Goal: Task Accomplishment & Management: Manage account settings

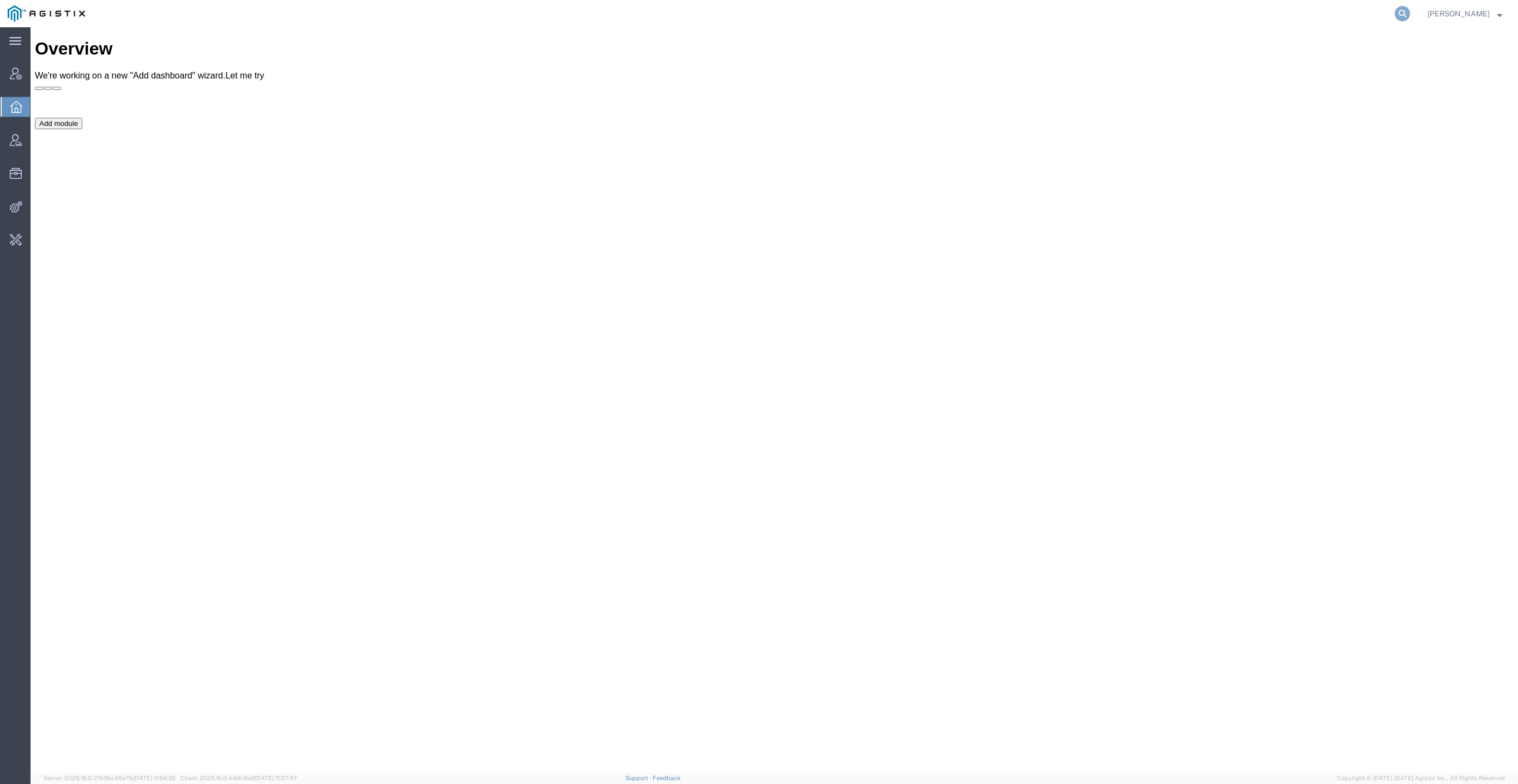
click at [1410, 9] on icon at bounding box center [1403, 14] width 15 height 15
paste input "D5FJ@pge.com"
type input "D5FJ@pge.com"
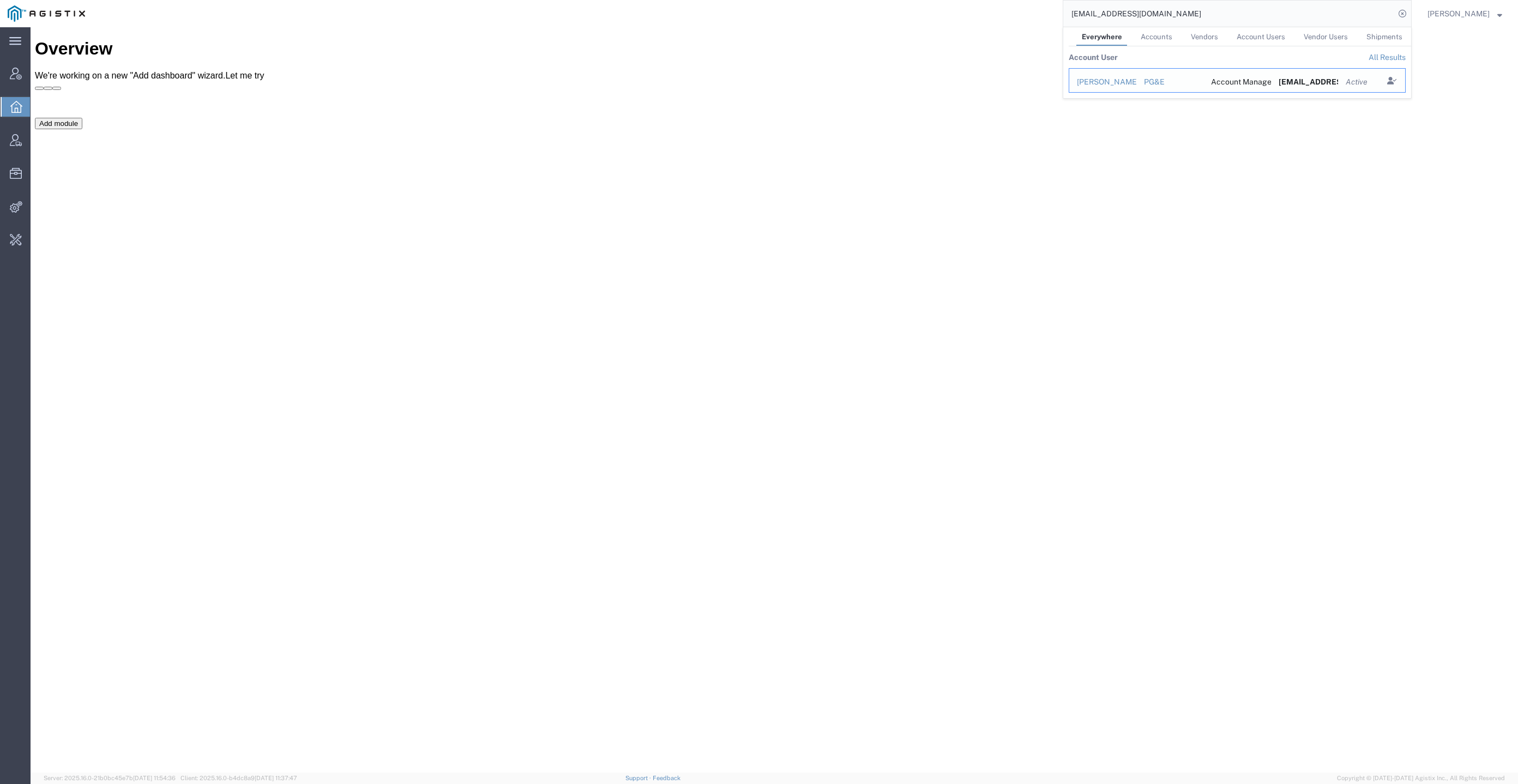
click at [1129, 82] on div "[PERSON_NAME]" at bounding box center [1102, 81] width 52 height 11
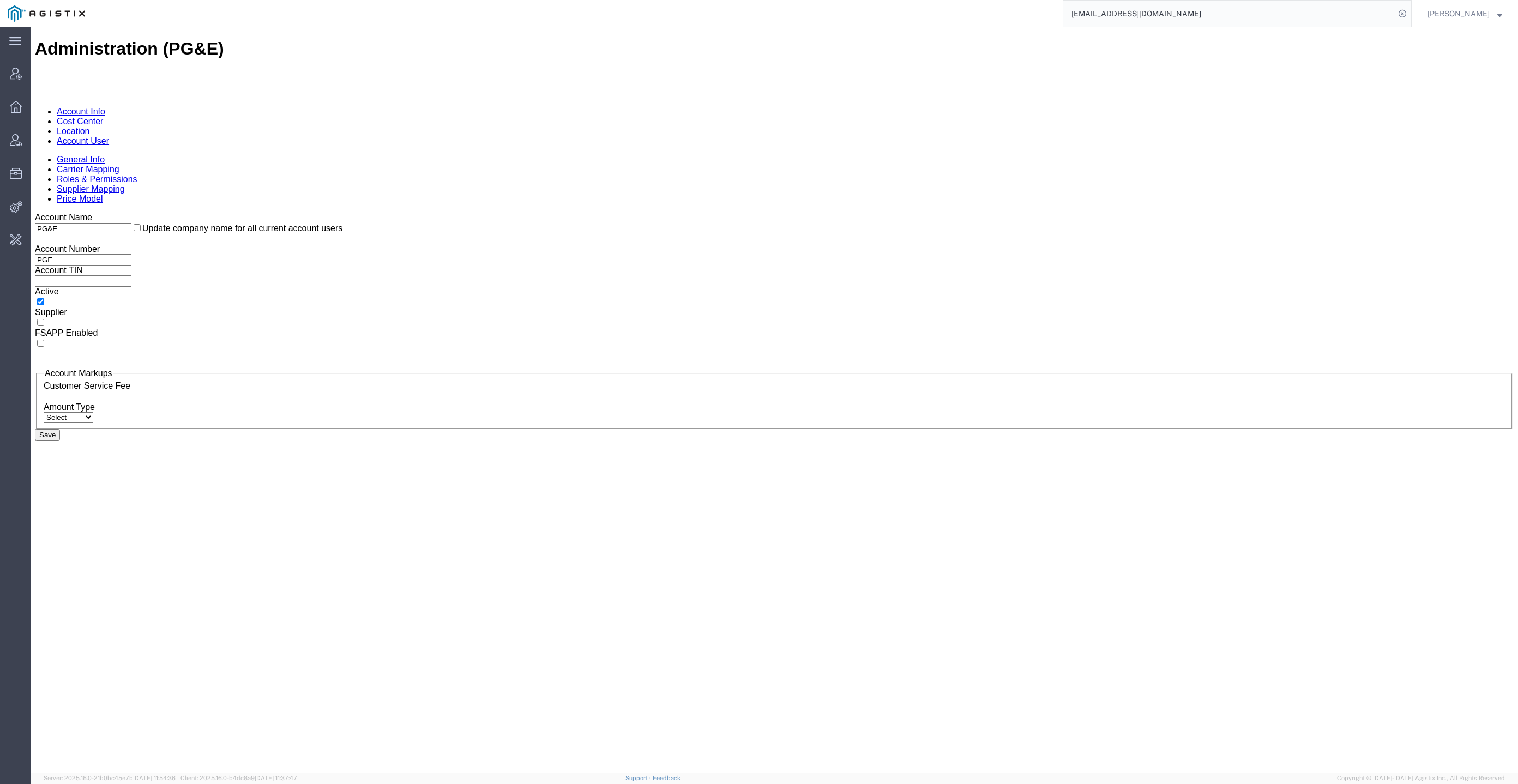
click at [109, 136] on link "Account User" at bounding box center [82, 140] width 52 height 9
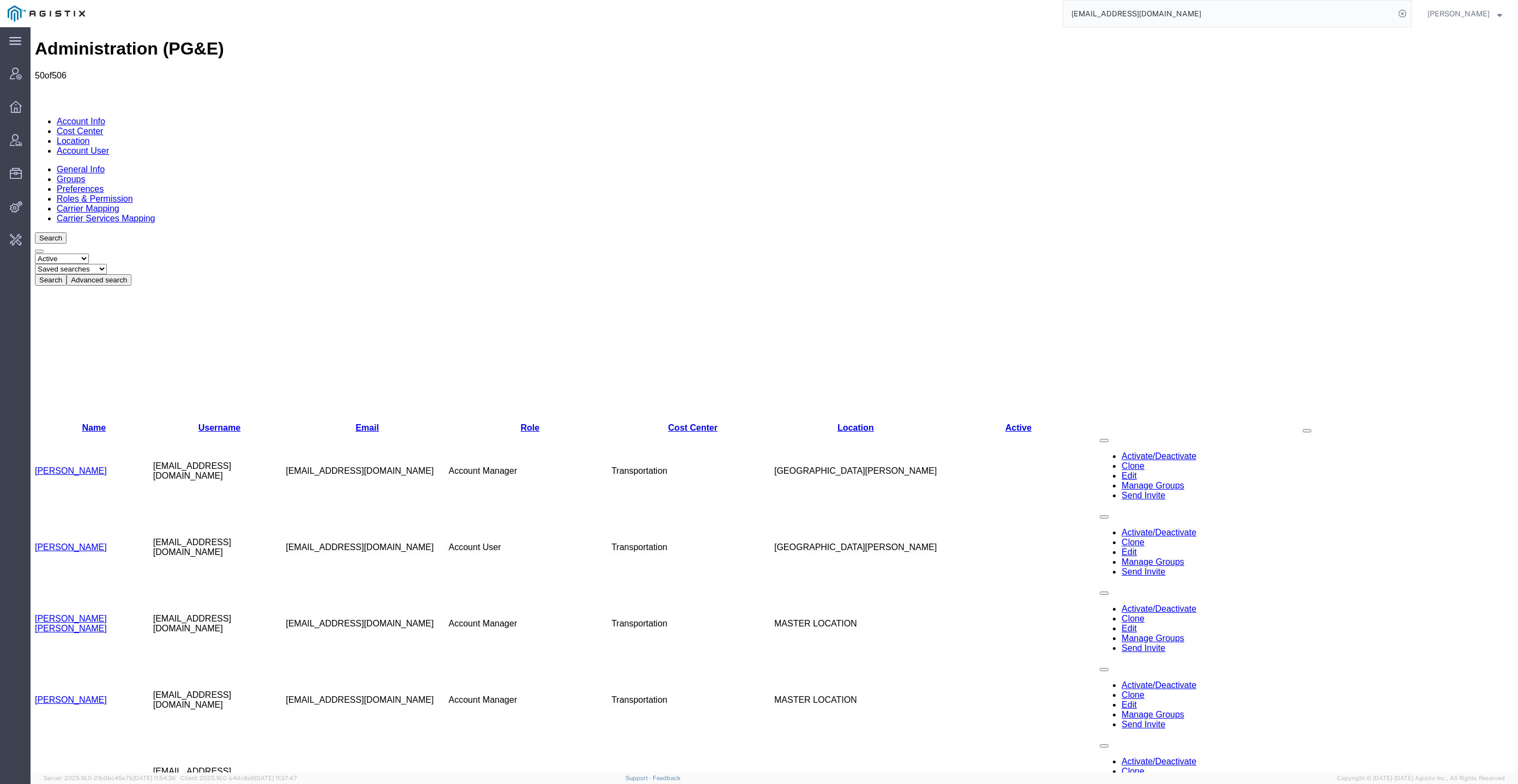
click at [132, 274] on button "Advanced search" at bounding box center [99, 280] width 65 height 11
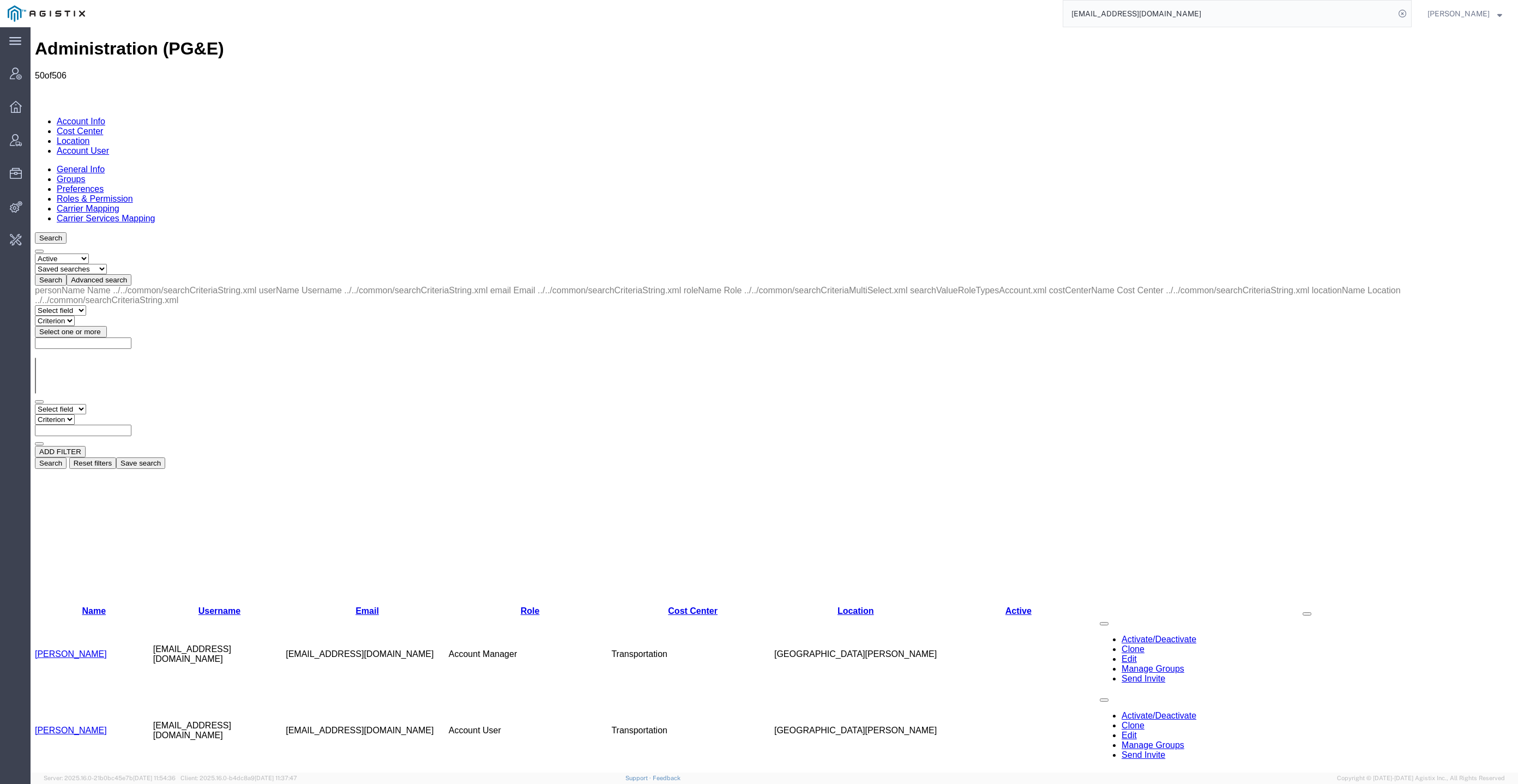
click at [80, 404] on select "Select field Cost Center Email Location Name Role Username" at bounding box center [61, 409] width 51 height 10
select select "email"
click at [35, 404] on select "Select field Cost Center Email Location Name Role Username" at bounding box center [61, 409] width 51 height 10
click at [100, 415] on select "Criterion contains does not contain is is blank is not blank starts with" at bounding box center [68, 420] width 66 height 10
select select "contains"
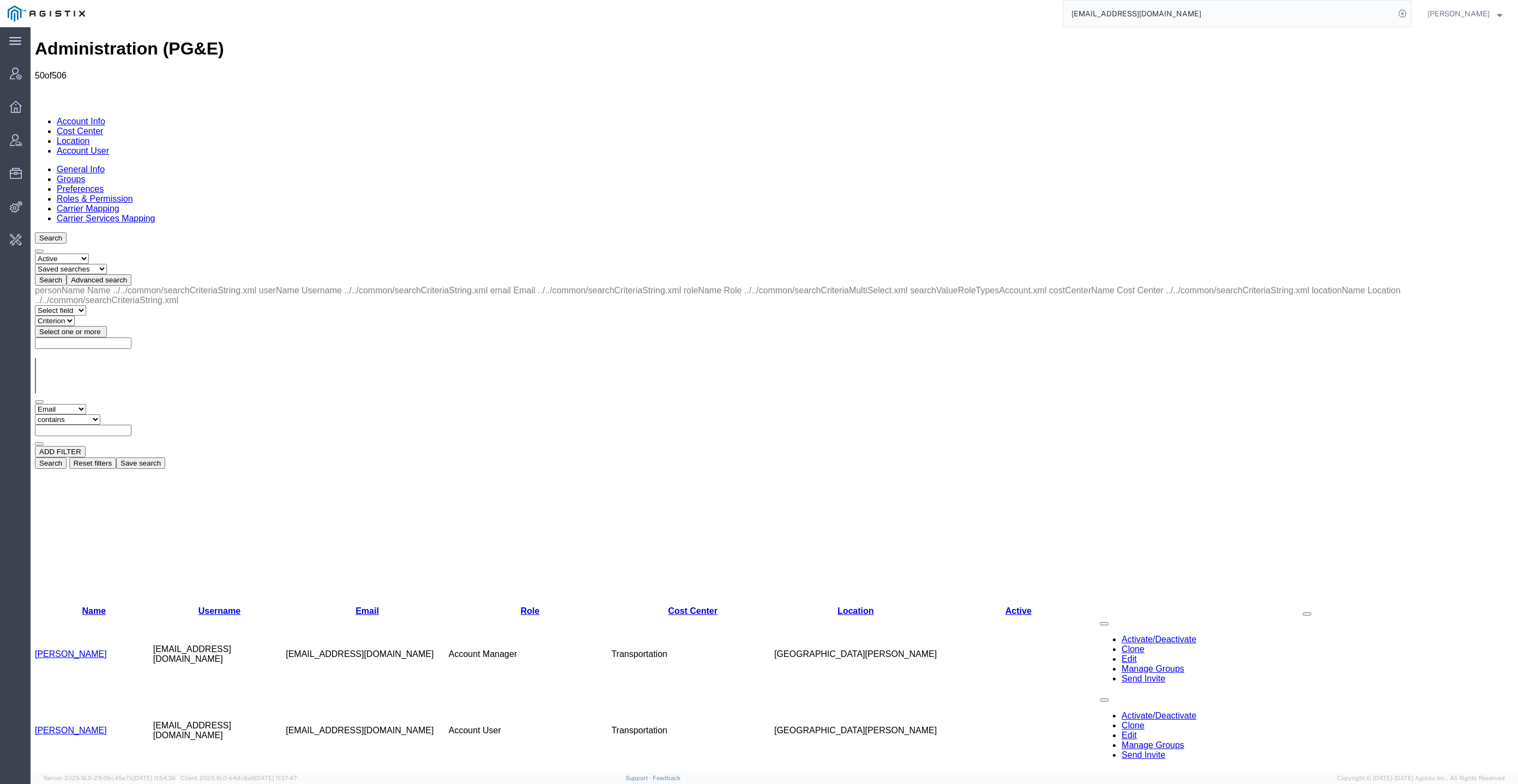
click at [100, 415] on select "Criterion contains does not contain is is blank is not blank starts with" at bounding box center [68, 420] width 66 height 10
paste input "D5FJ@pge.com"
type input "D5FJ@pge.com"
click at [67, 457] on button "Search" at bounding box center [50, 463] width 32 height 11
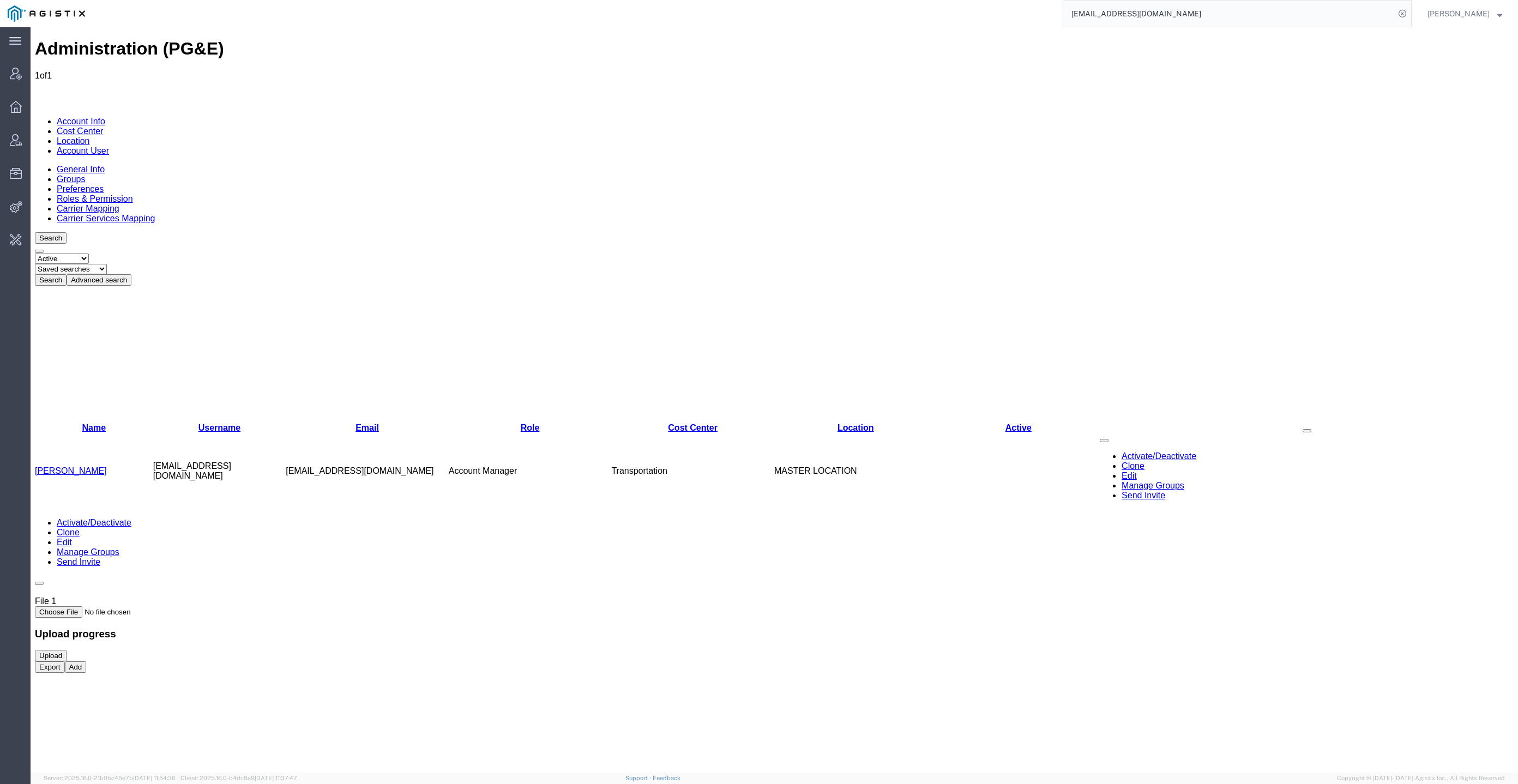
click at [62, 466] on link "[PERSON_NAME]" at bounding box center [71, 470] width 72 height 9
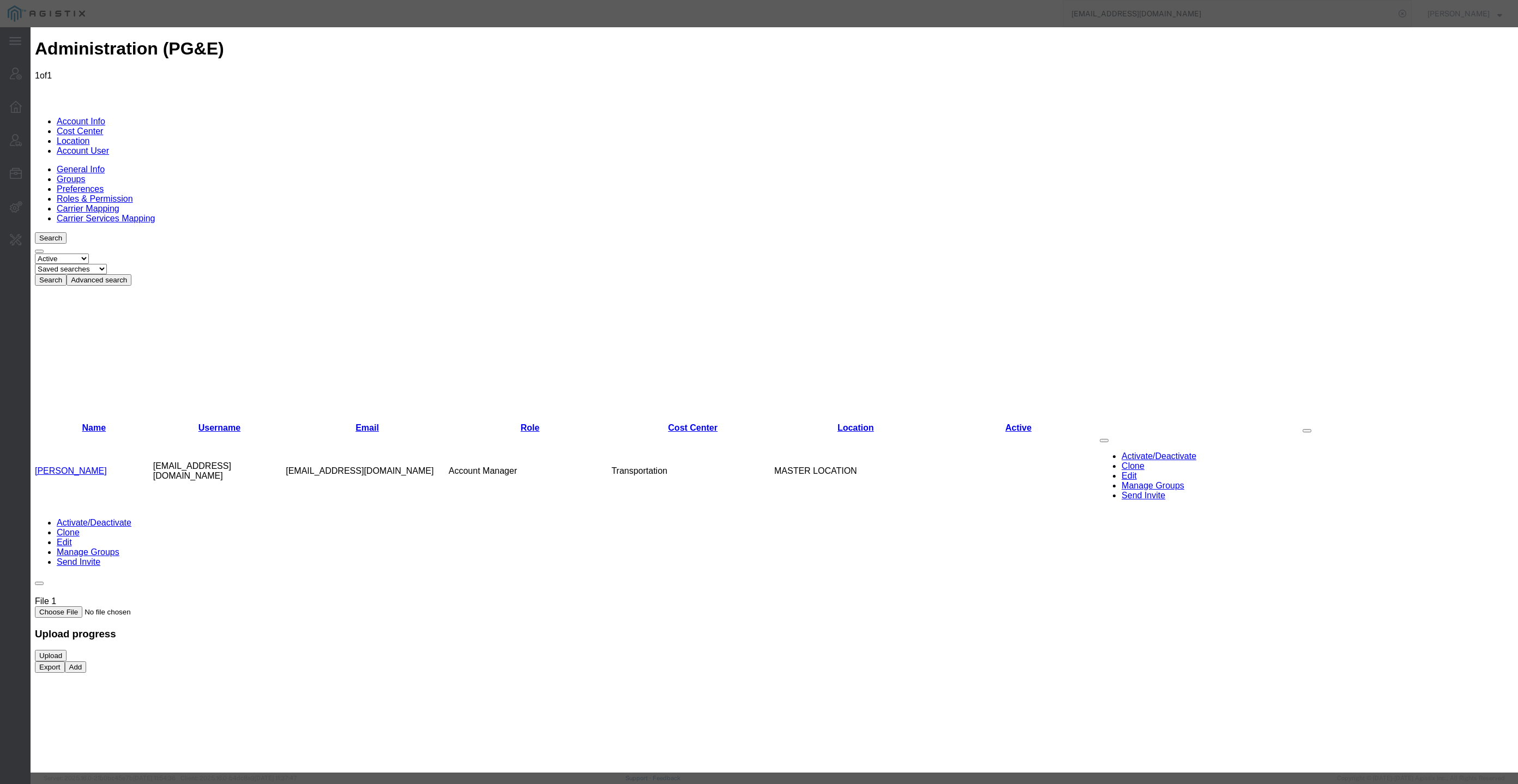
select select "COSTCENTER"
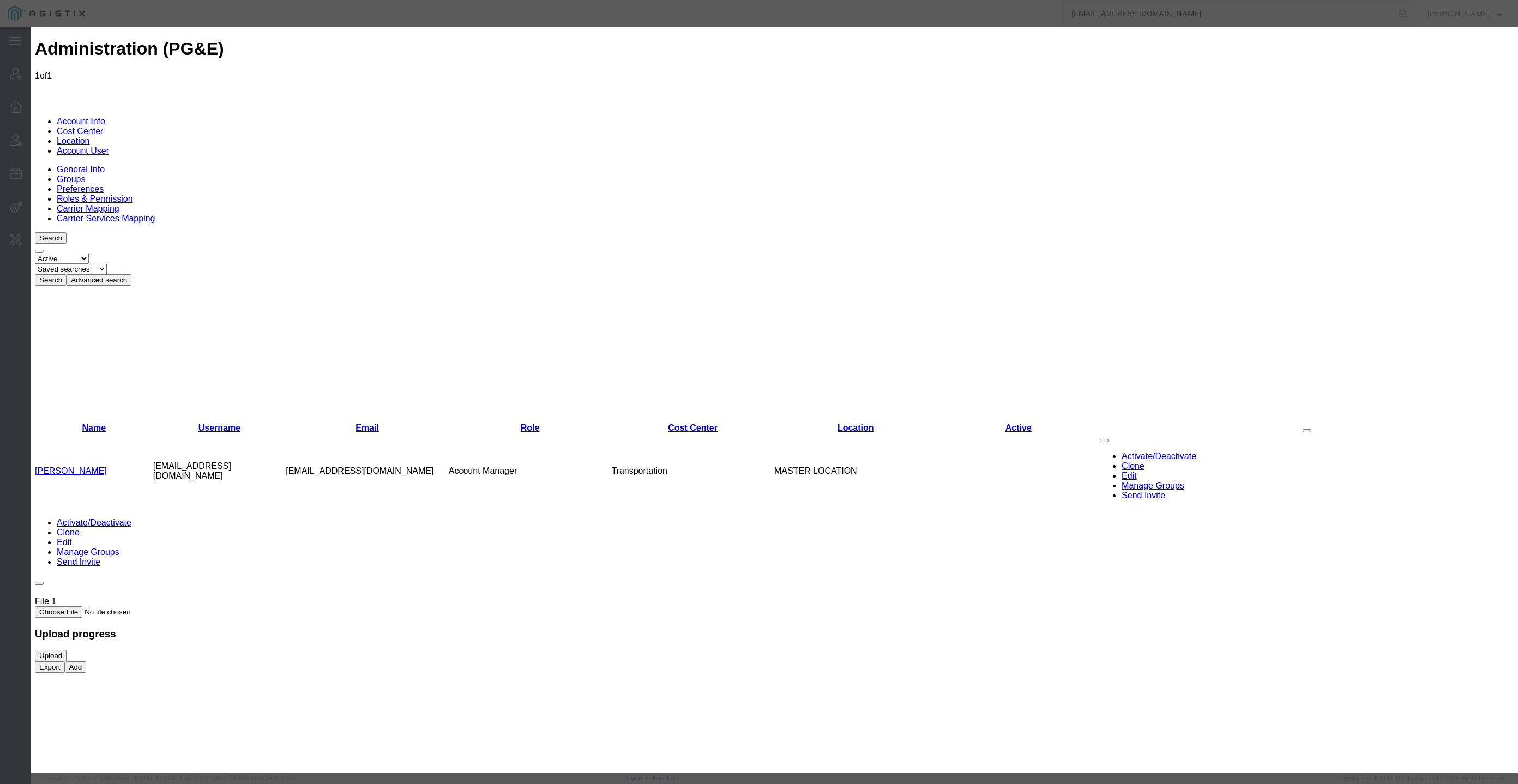
scroll to position [409, 0]
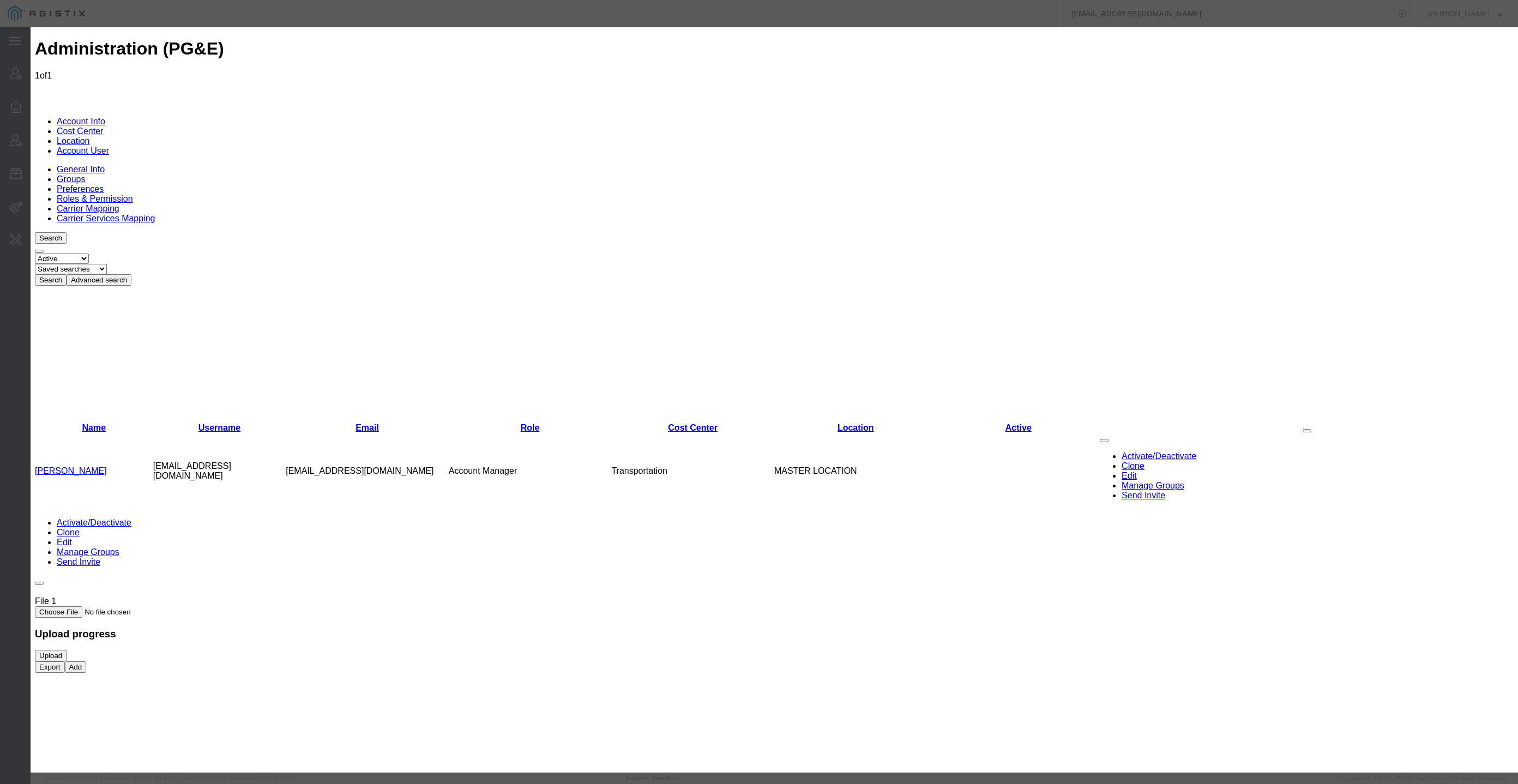
checkbox input "true"
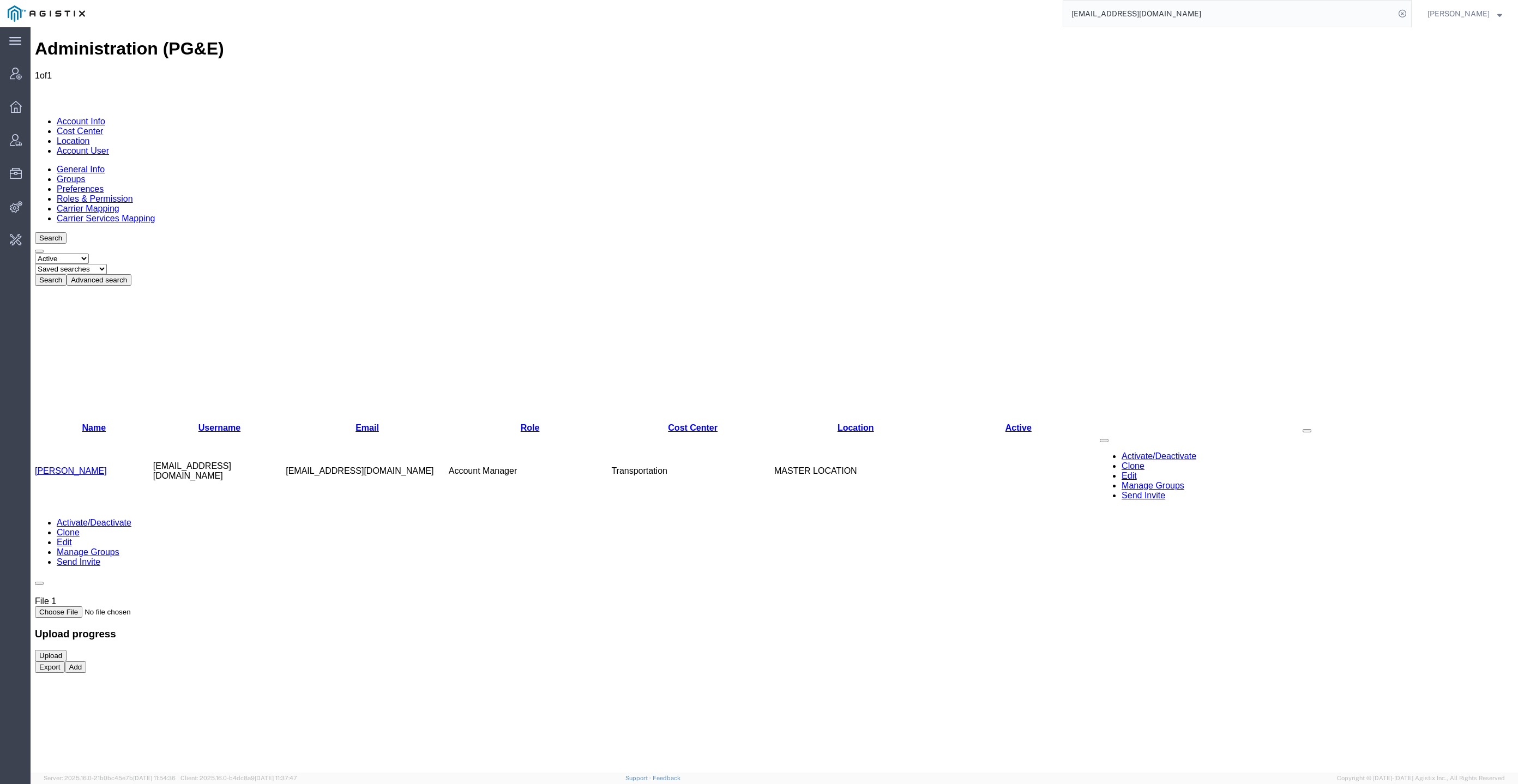
click at [85, 466] on link "[PERSON_NAME]" at bounding box center [71, 470] width 72 height 9
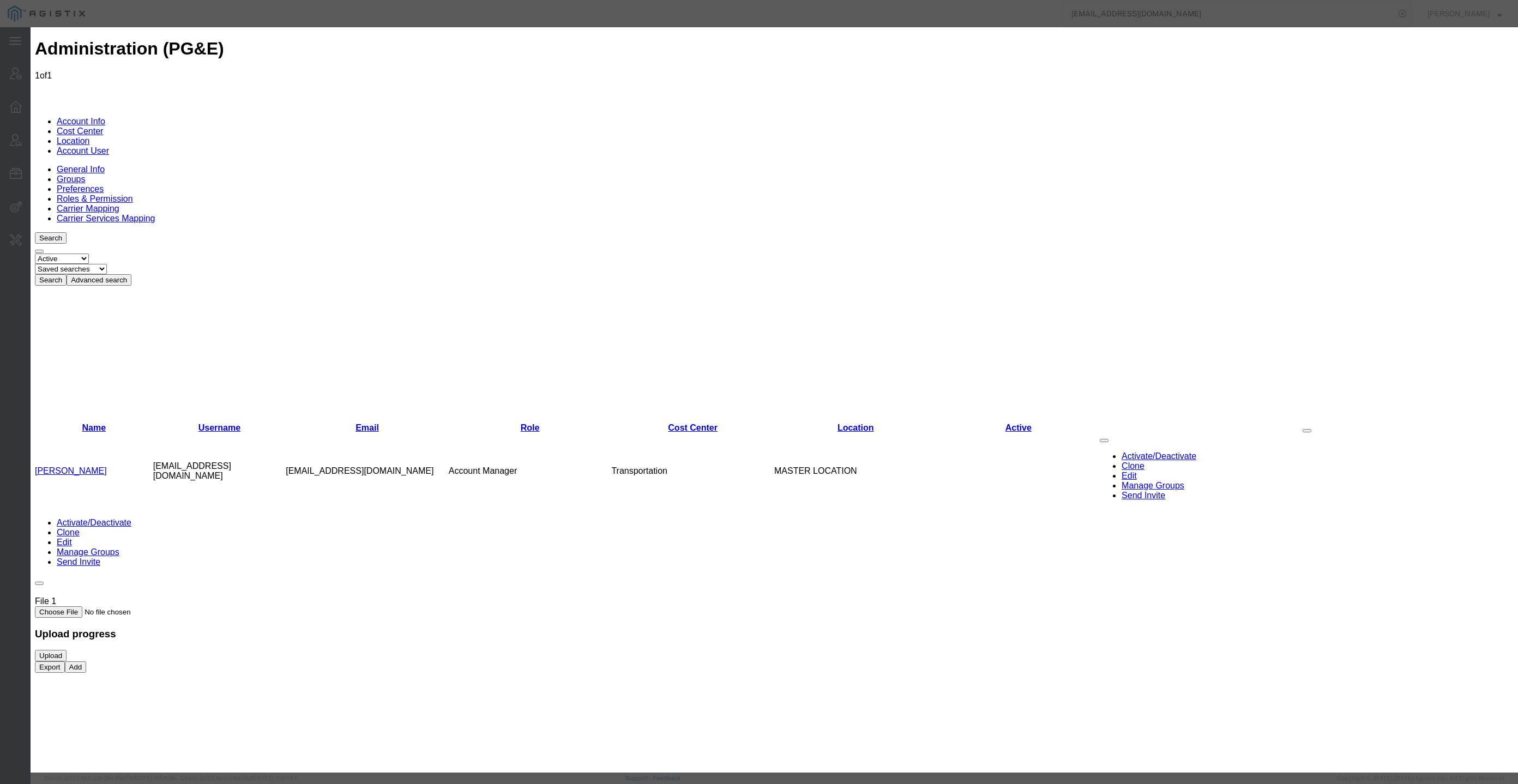
select select "COSTCENTER"
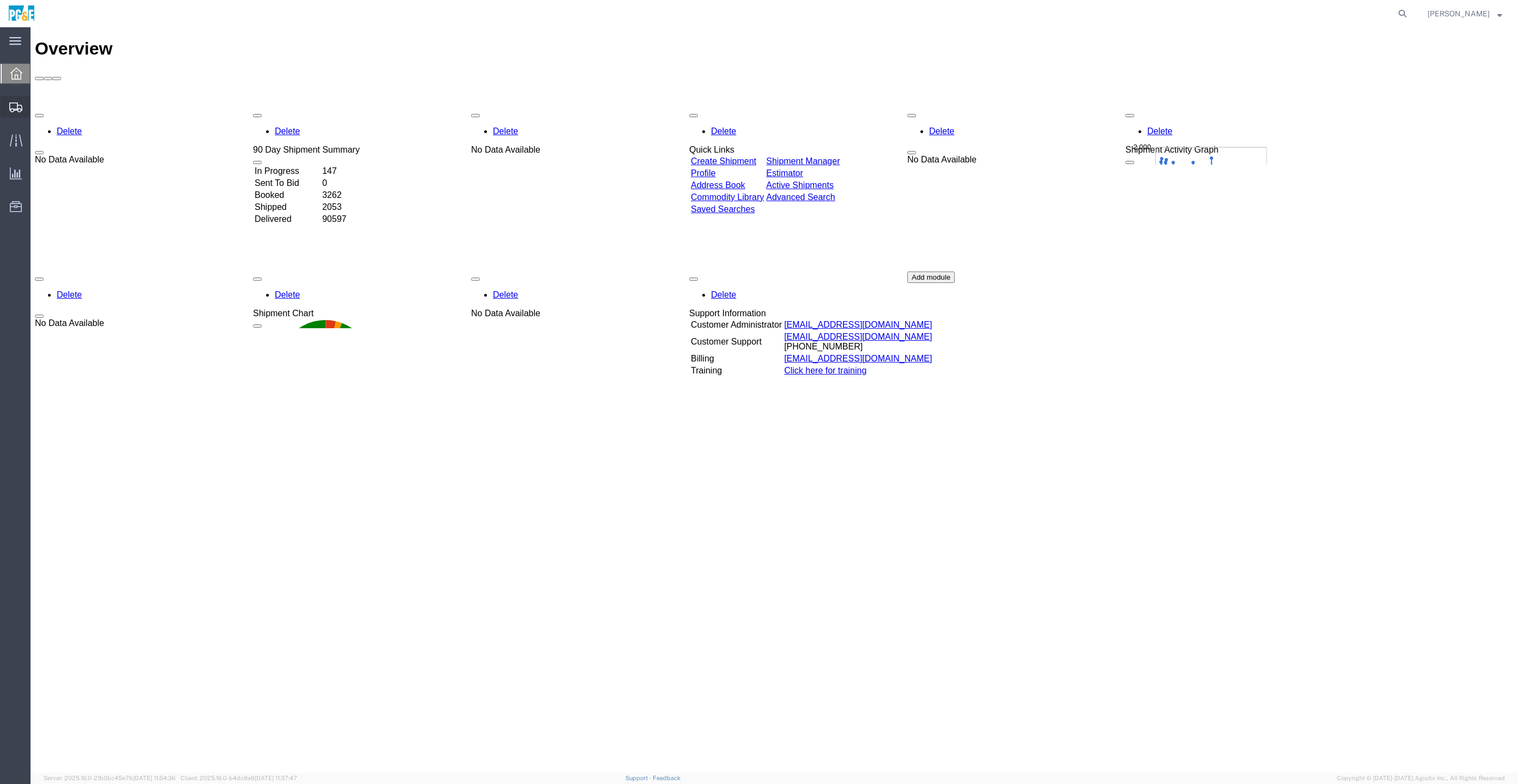
click at [13, 98] on div at bounding box center [16, 107] width 31 height 22
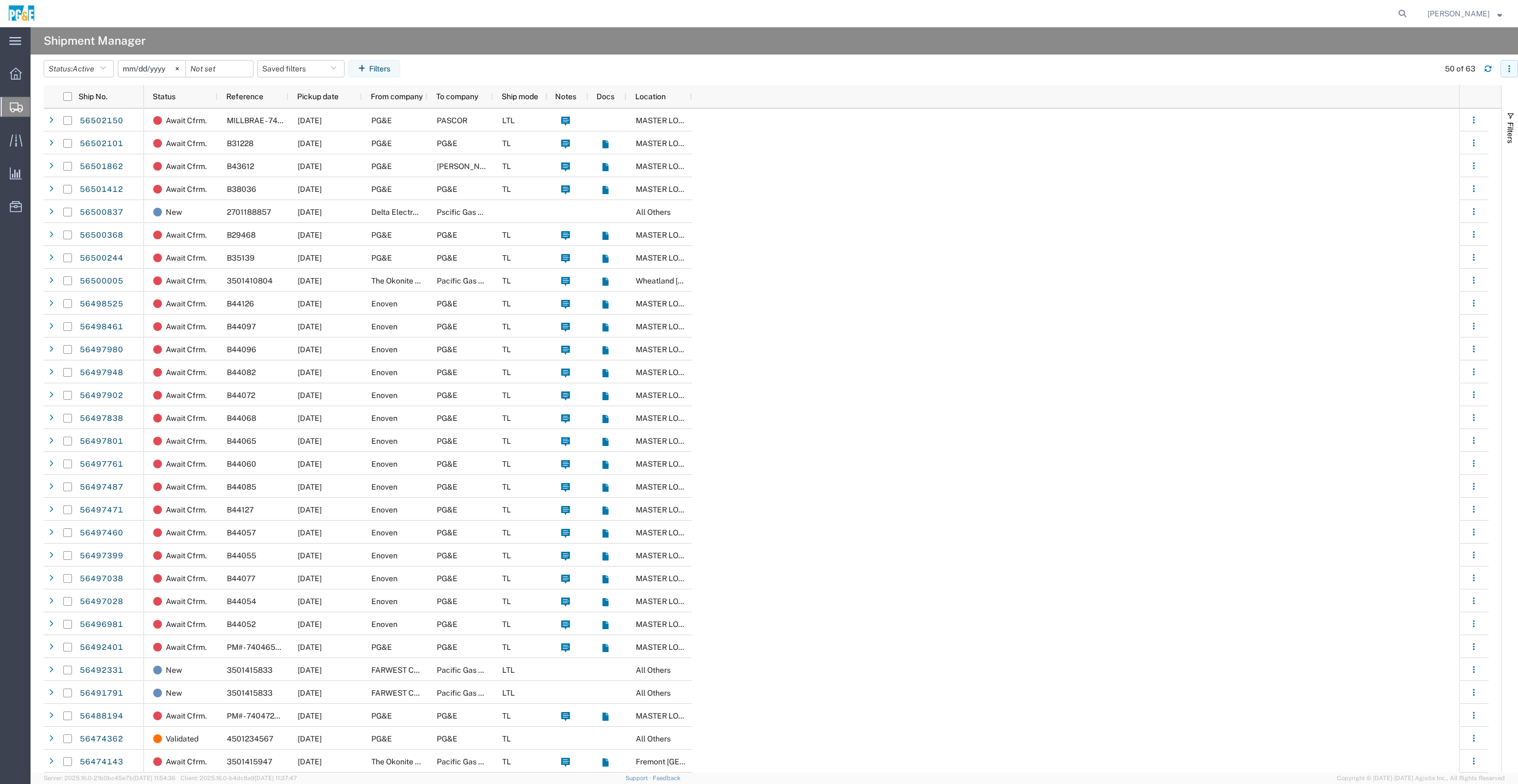
click at [1505, 70] on icon "button" at bounding box center [1509, 68] width 8 height 8
click at [1450, 139] on agx-table-column-manager-action "Manage columns" at bounding box center [1452, 141] width 61 height 22
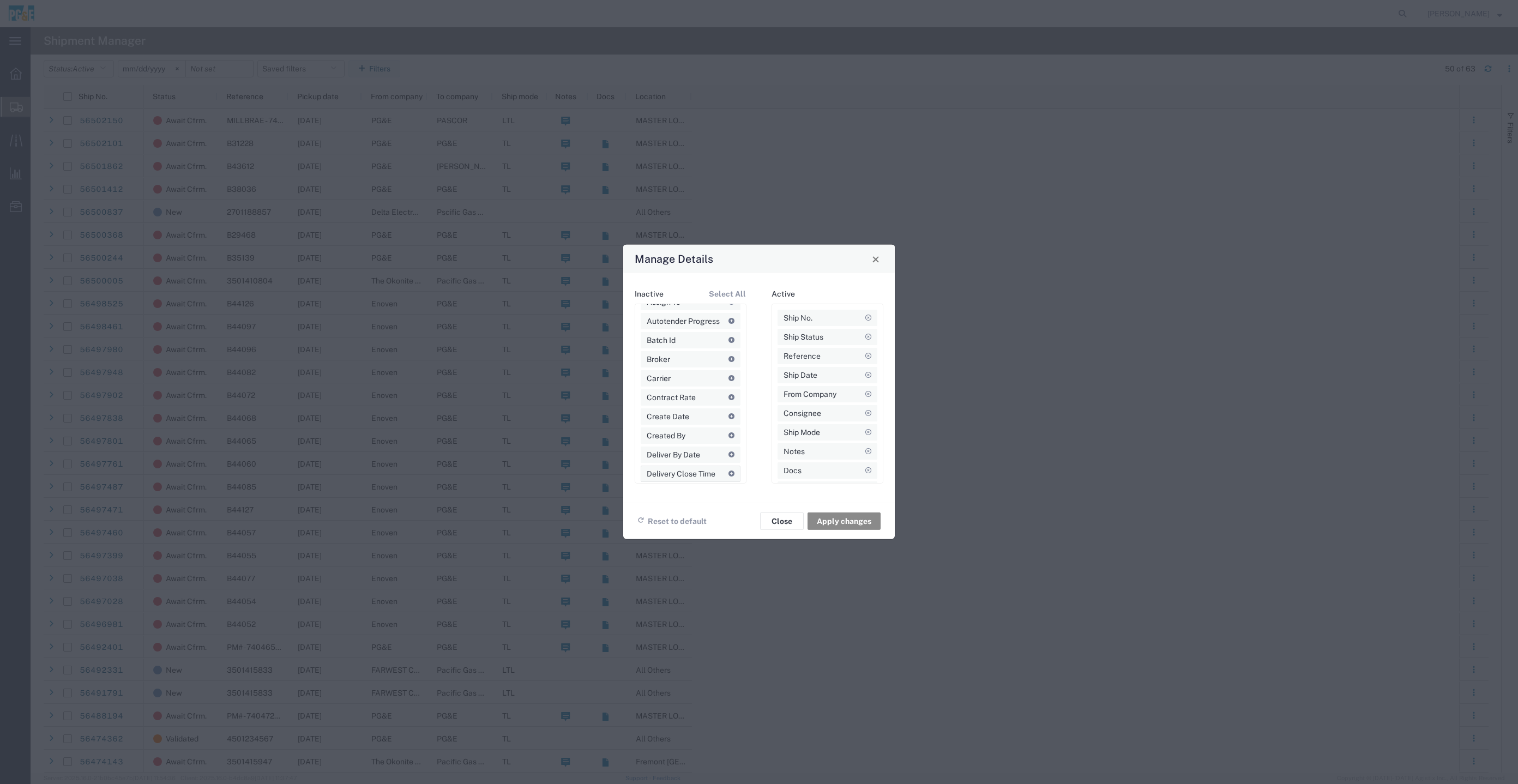
scroll to position [82, 0]
click at [729, 409] on icon at bounding box center [731, 407] width 6 height 6
click at [826, 510] on footer "Reset to default Close Apply changes" at bounding box center [759, 521] width 271 height 37
click at [833, 519] on button "Apply changes" at bounding box center [843, 521] width 73 height 17
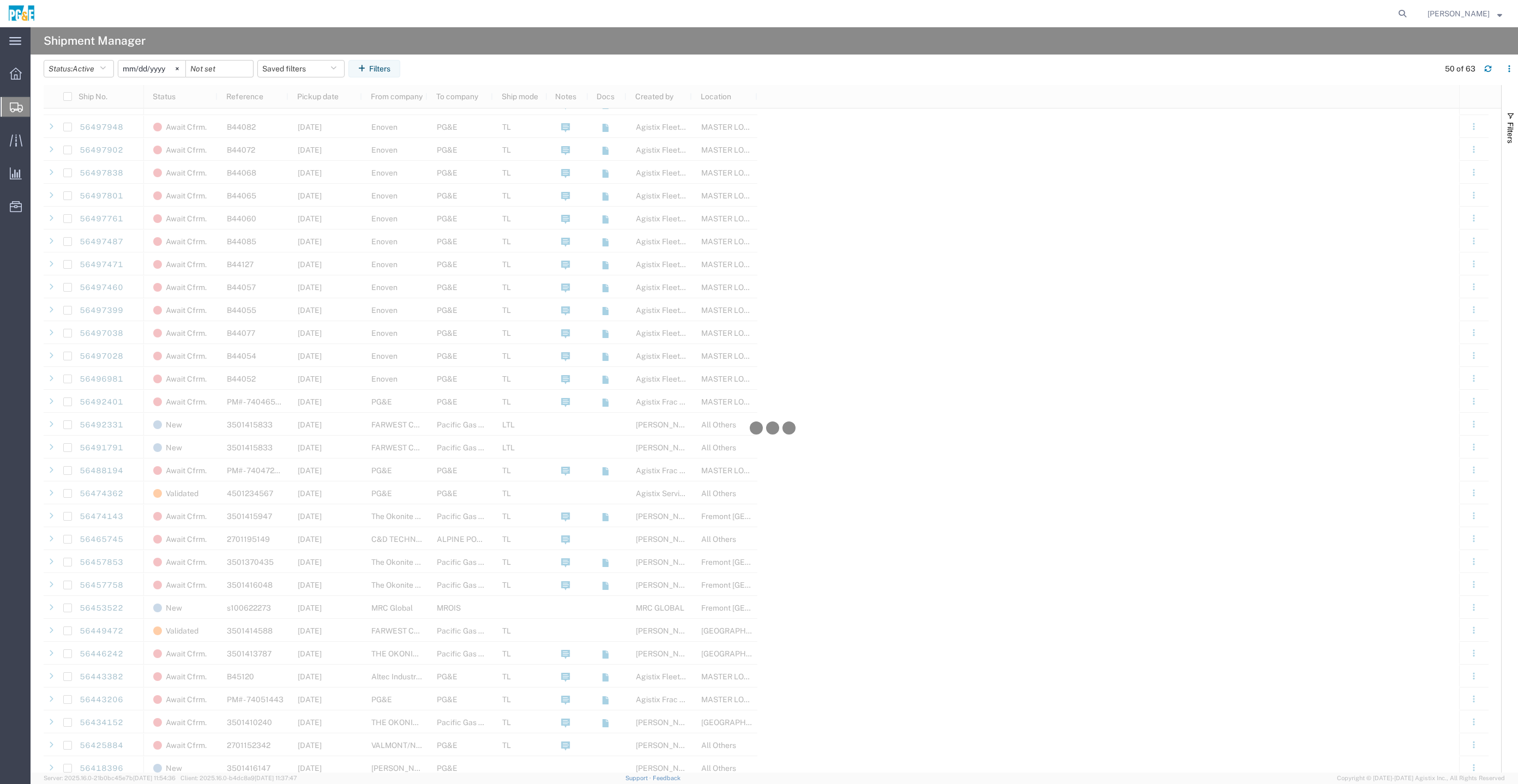
scroll to position [327, 0]
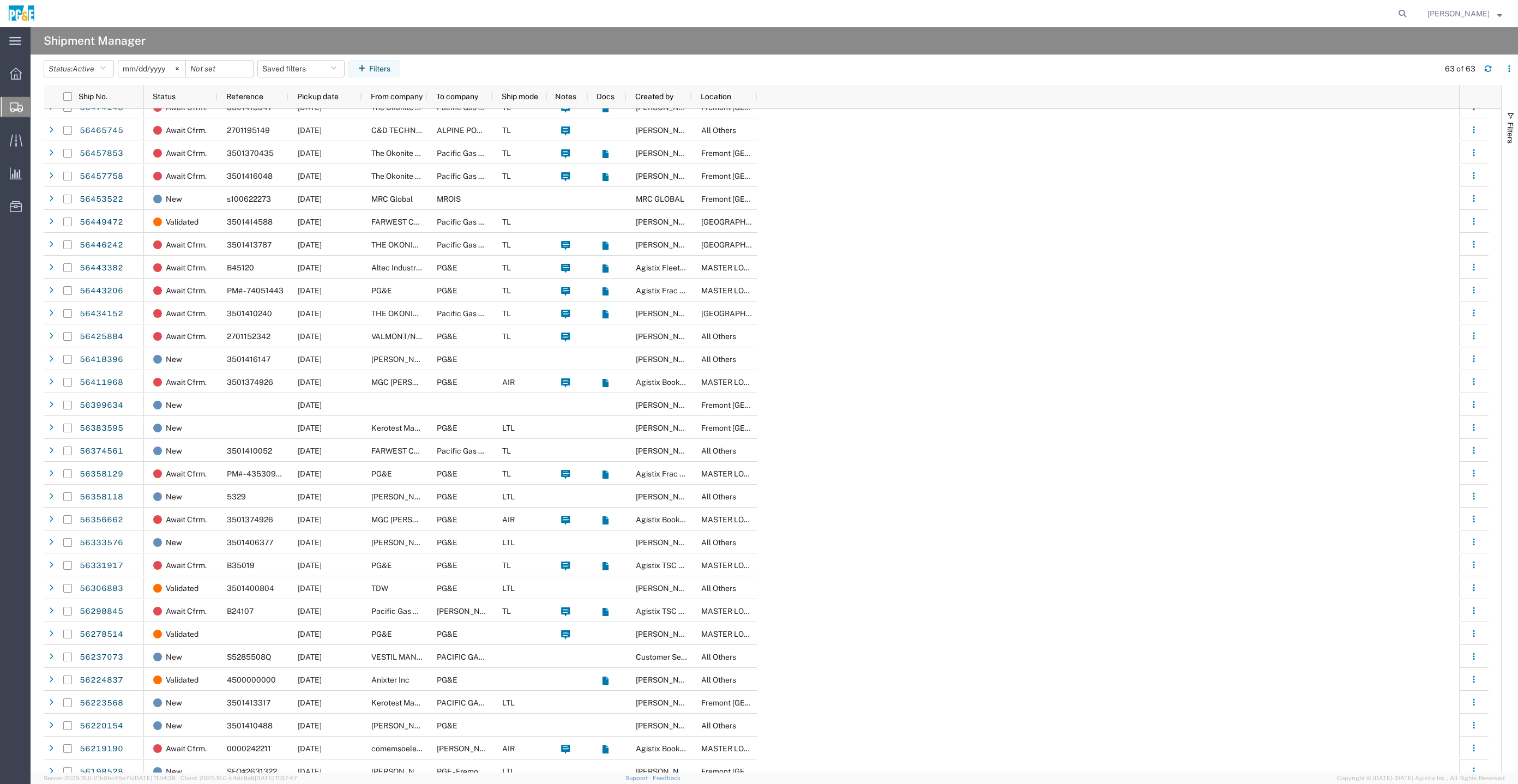
scroll to position [778, 0]
